Goal: Check status

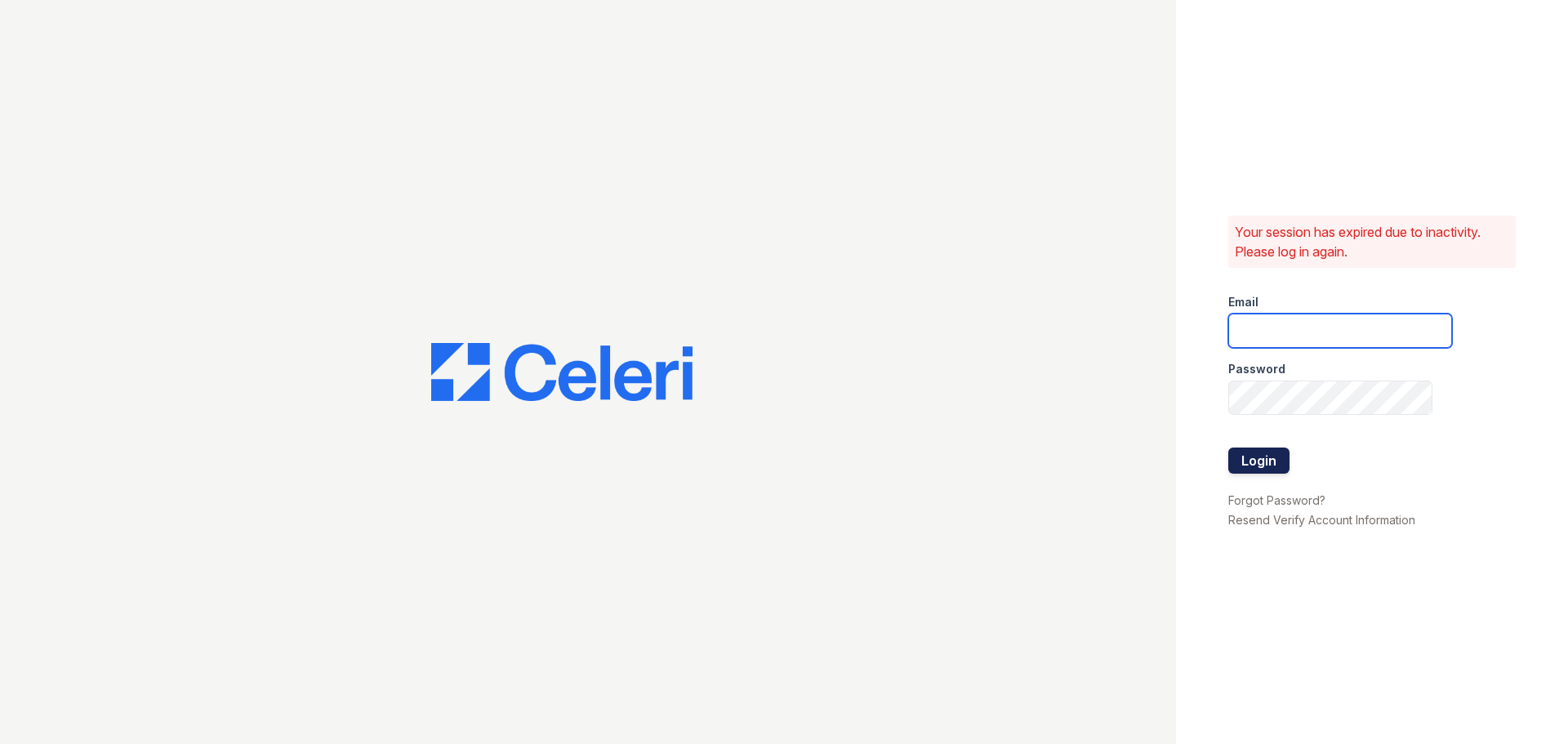
type input "[EMAIL_ADDRESS][DOMAIN_NAME]"
click at [1255, 457] on button "Login" at bounding box center [1259, 460] width 61 height 26
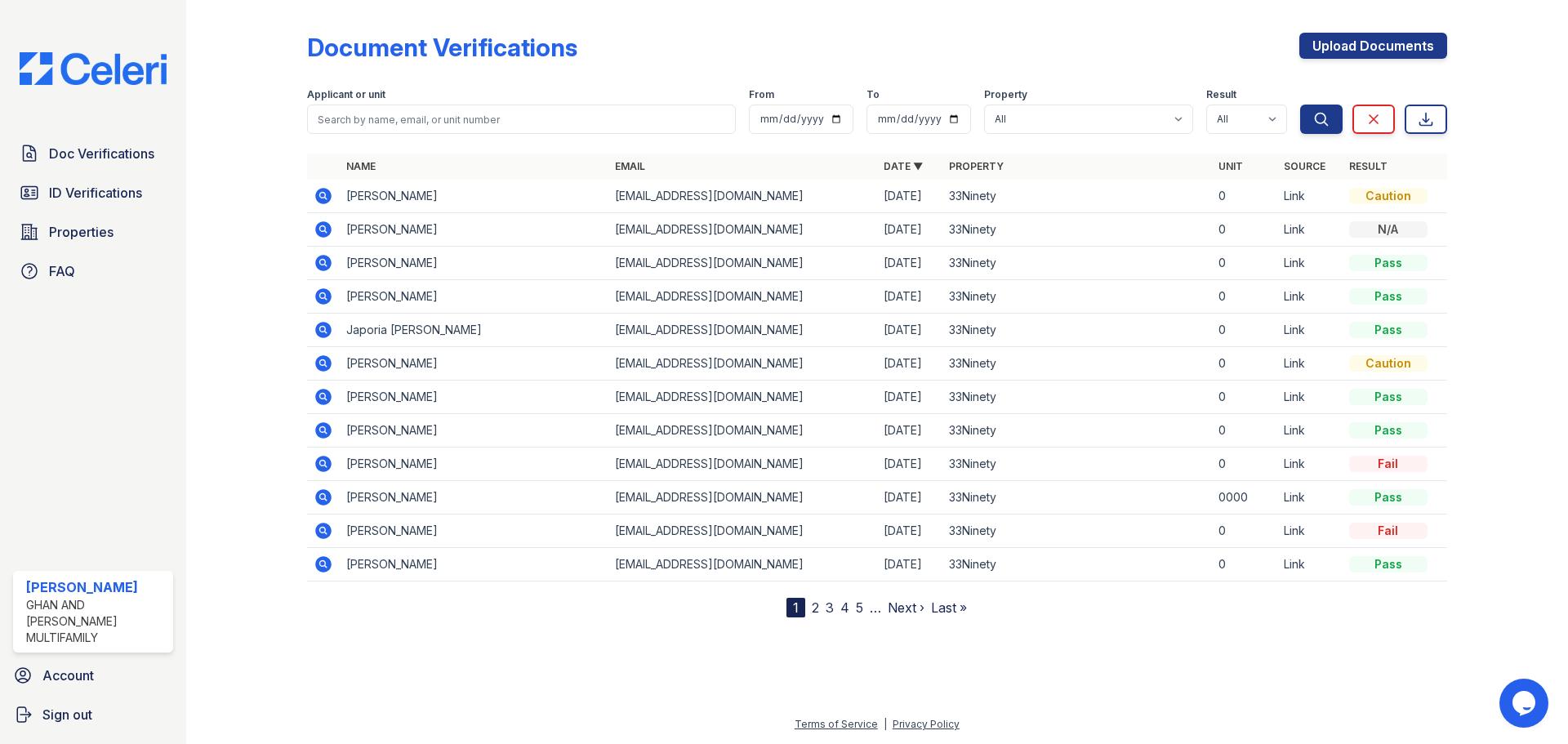
click at [328, 193] on icon at bounding box center [323, 196] width 17 height 17
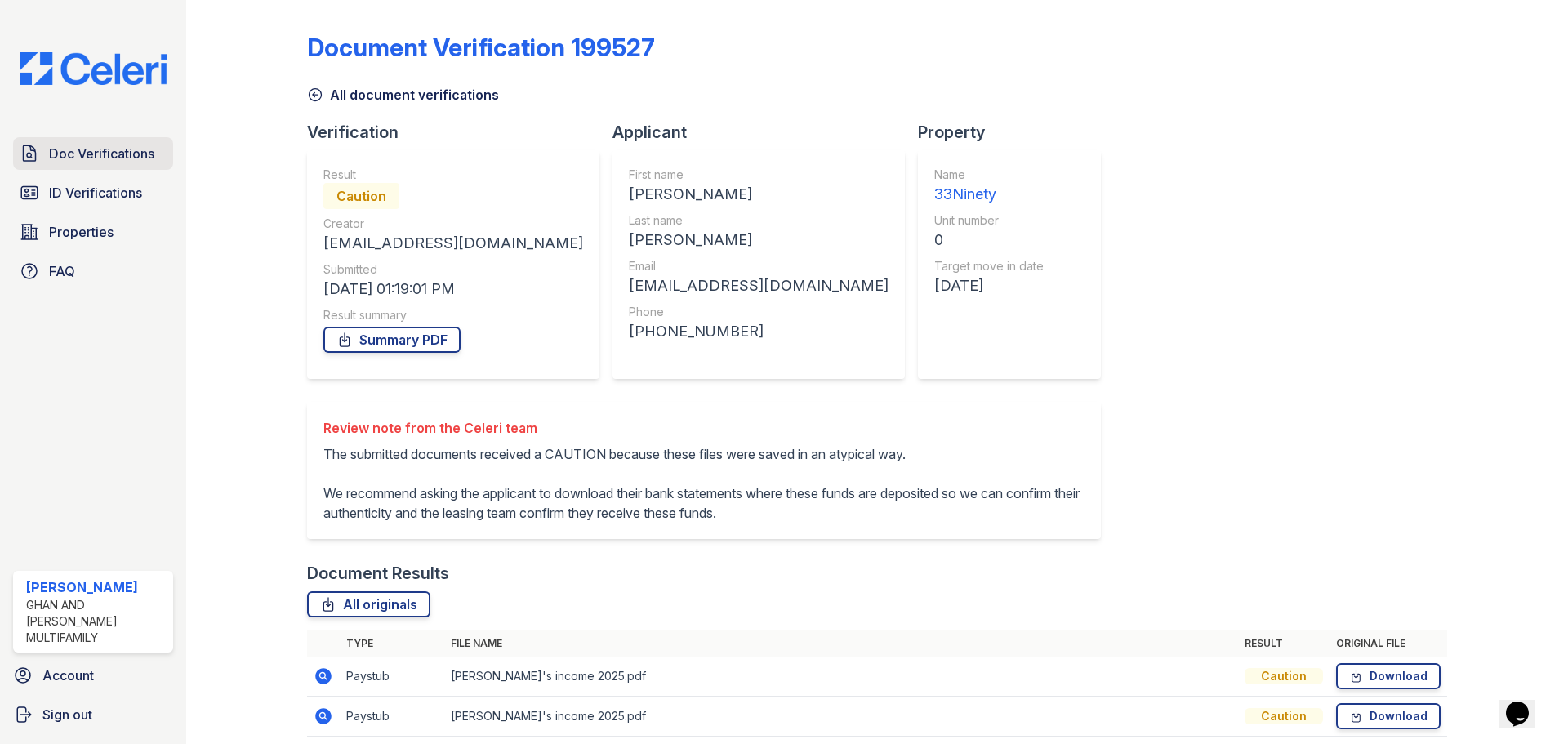
click at [115, 162] on span "Doc Verifications" at bounding box center [101, 153] width 105 height 20
